Goal: Navigation & Orientation: Find specific page/section

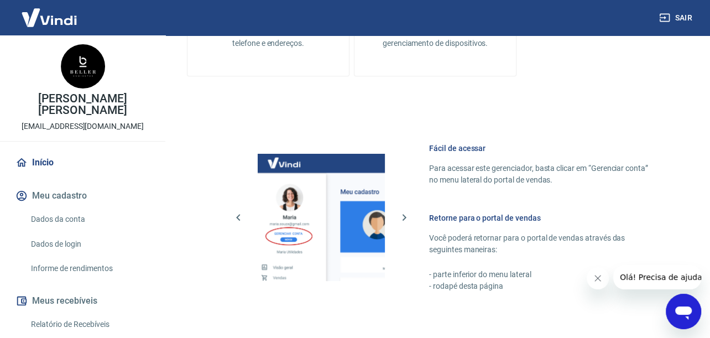
scroll to position [568, 0]
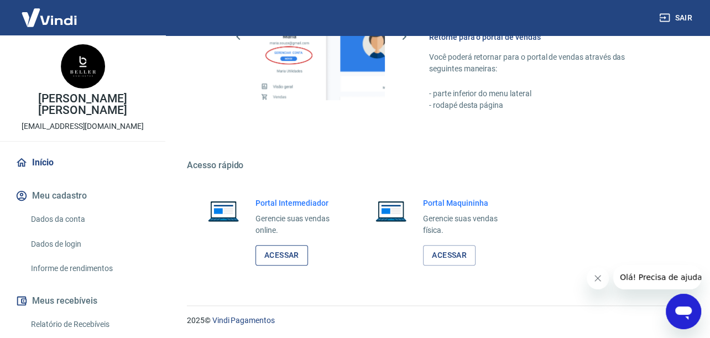
click at [300, 249] on link "Acessar" at bounding box center [282, 255] width 53 height 20
